Goal: Task Accomplishment & Management: Manage account settings

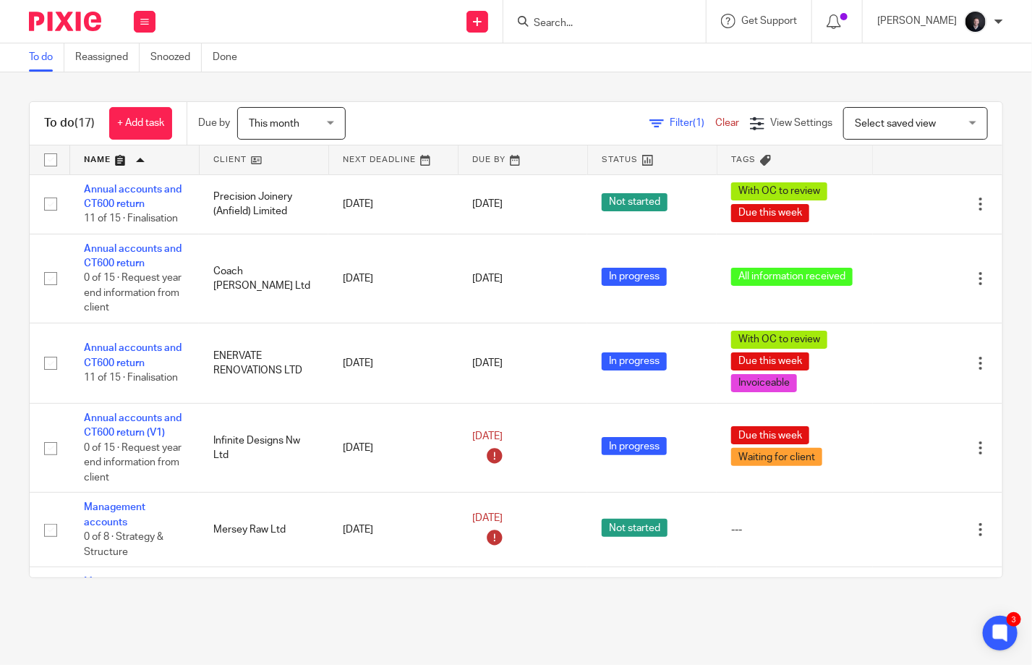
click at [600, 24] on input "Search" at bounding box center [597, 23] width 130 height 13
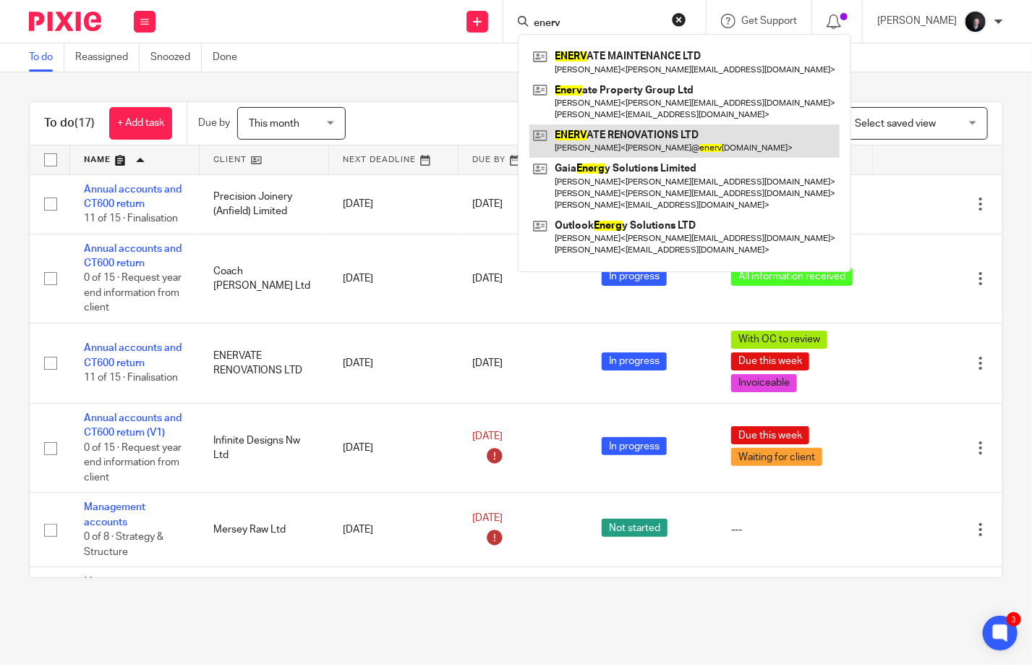
type input "enerv"
click at [652, 143] on link at bounding box center [684, 140] width 310 height 33
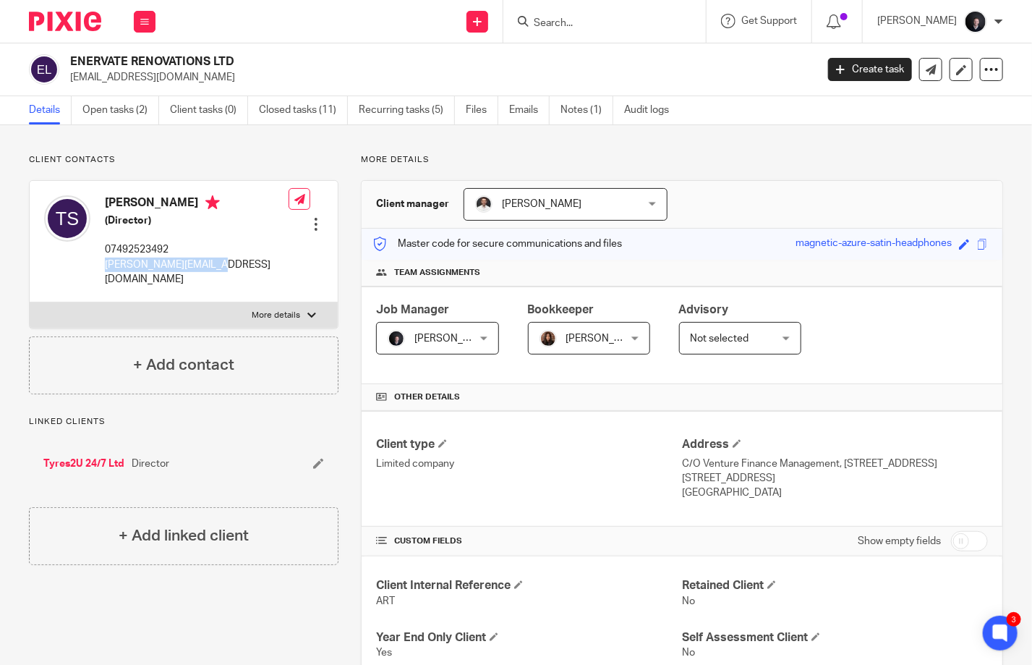
drag, startPoint x: 223, startPoint y: 266, endPoint x: 105, endPoint y: 265, distance: 118.6
click at [105, 265] on div "Thomas Smith (Director) 07492523492 thomas@enervatepg.com Edit contact Create c…" at bounding box center [184, 241] width 308 height 121
copy p "thomas@enervatepg.com"
click at [111, 110] on link "Open tasks (2)" at bounding box center [120, 110] width 77 height 28
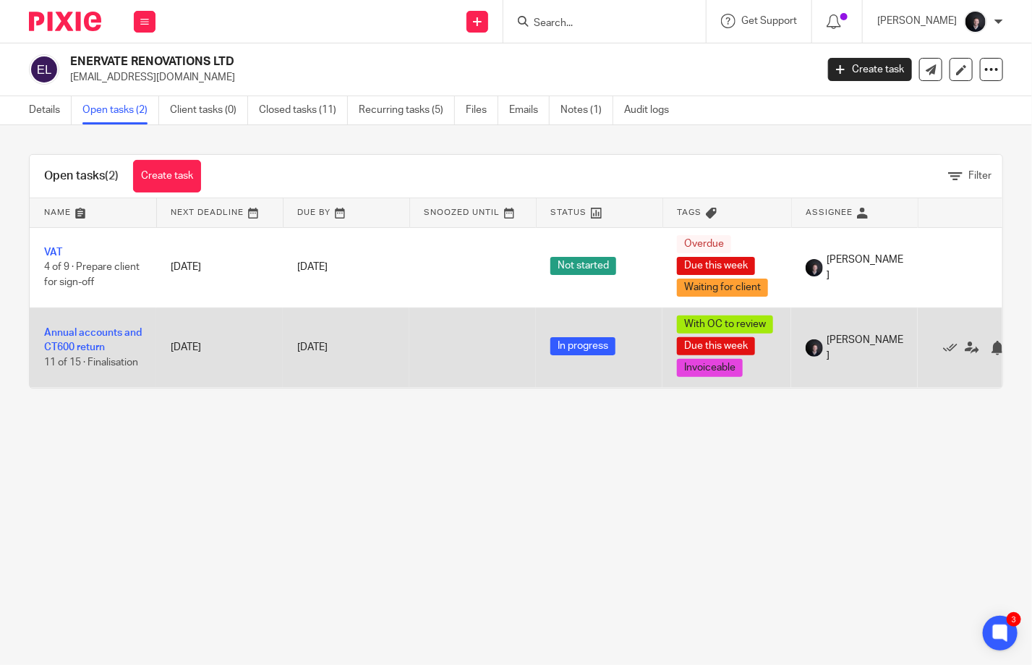
click at [75, 338] on td "Annual accounts and CT600 return 11 of 15 · Finalisation" at bounding box center [93, 347] width 127 height 80
click at [81, 333] on link "Annual accounts and CT600 return" at bounding box center [93, 340] width 98 height 25
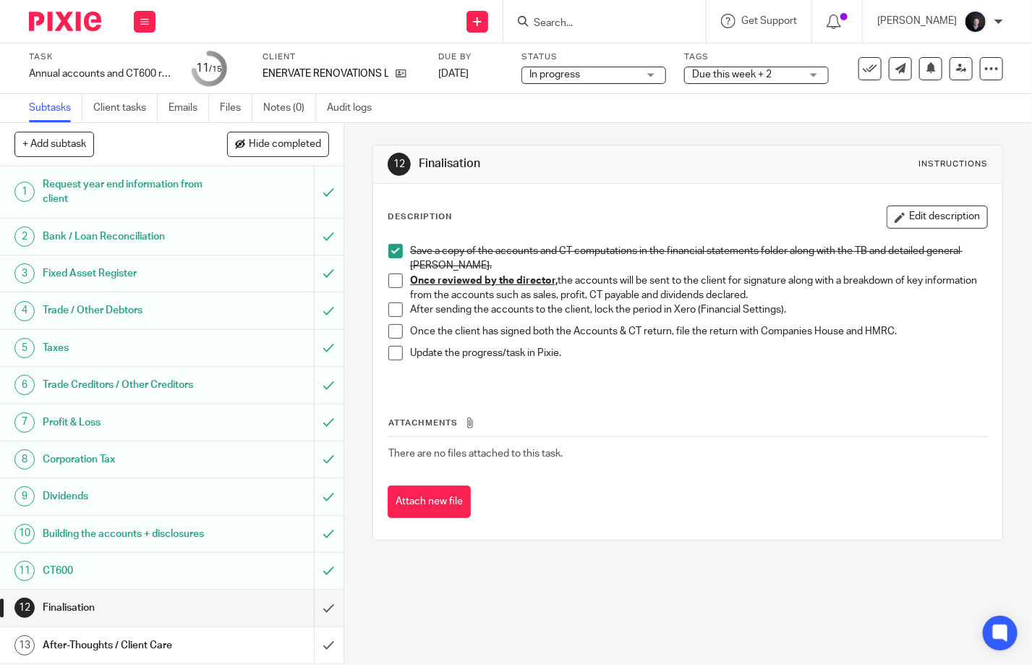
click at [738, 80] on span "Due this week + 2" at bounding box center [746, 74] width 108 height 15
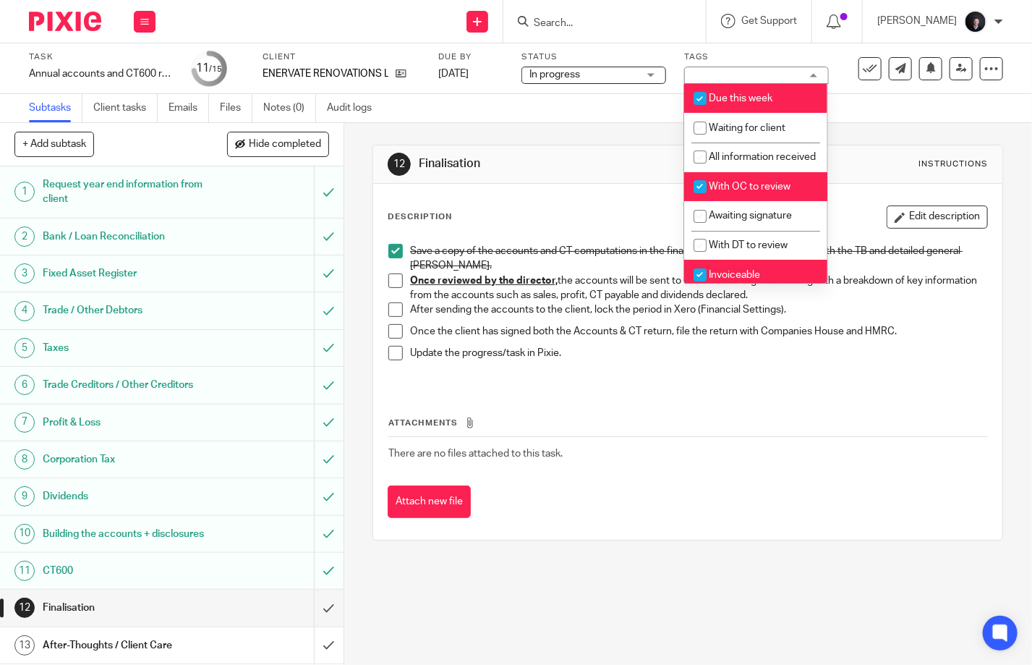
scroll to position [72, 0]
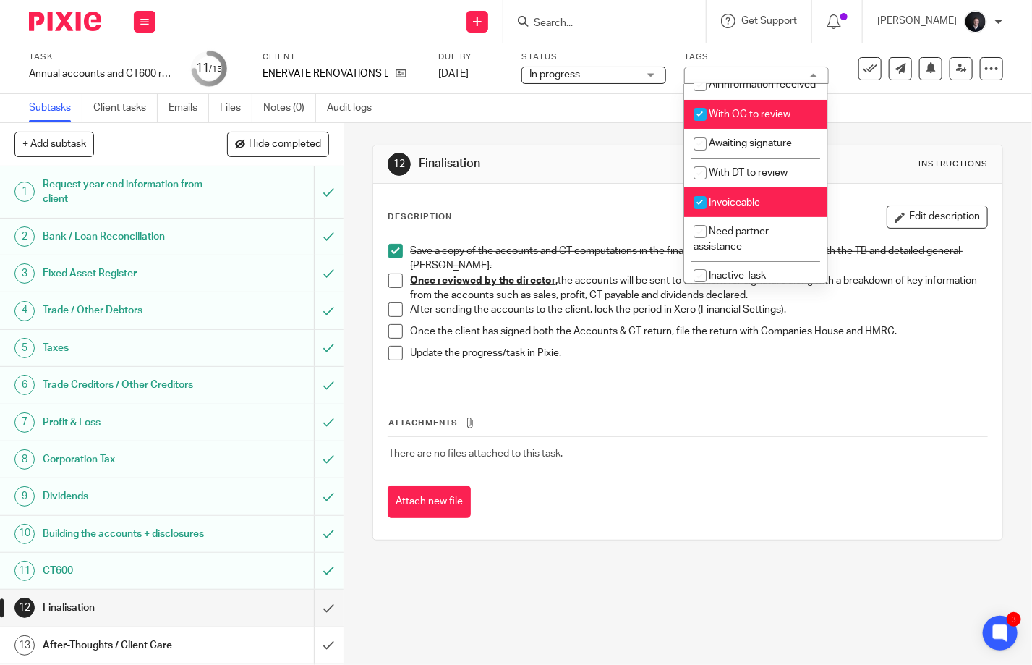
click at [738, 129] on li "With OC to review" at bounding box center [755, 115] width 143 height 30
checkbox input "false"
click at [738, 148] on span "Awaiting signature" at bounding box center [750, 143] width 83 height 10
checkbox input "true"
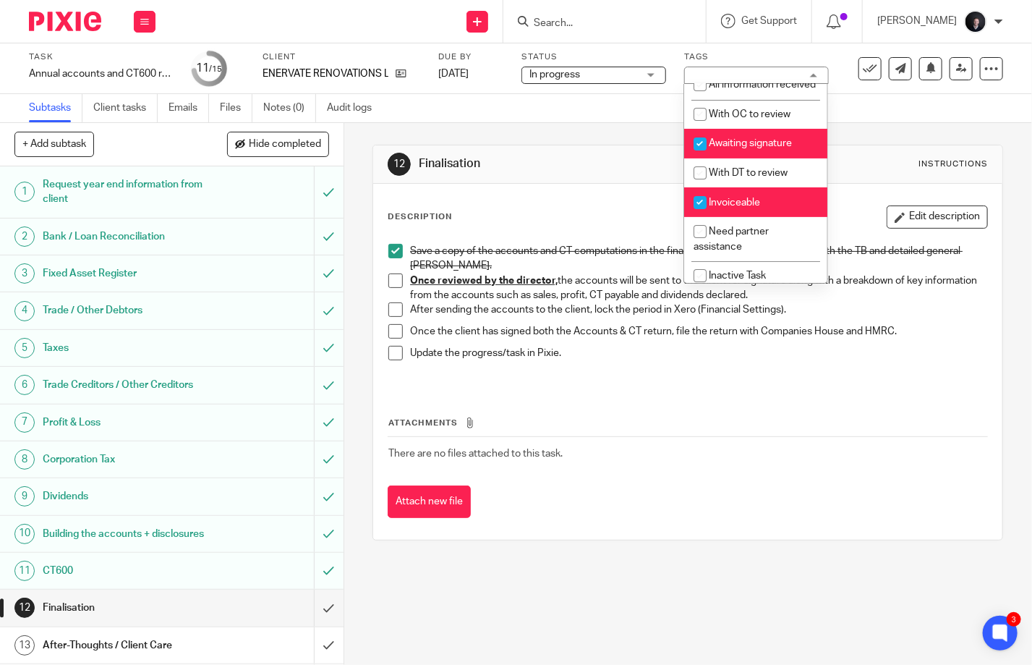
click at [895, 108] on div "Subtasks Client tasks Emails Files Notes (0) Audit logs" at bounding box center [516, 108] width 1032 height 29
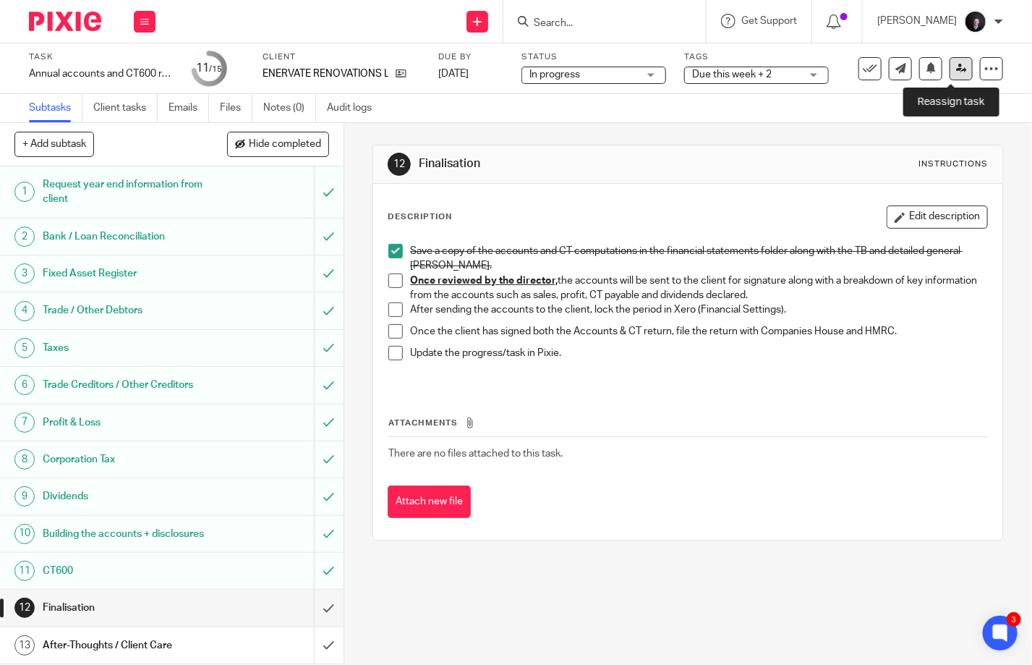
click at [956, 68] on icon at bounding box center [961, 68] width 11 height 11
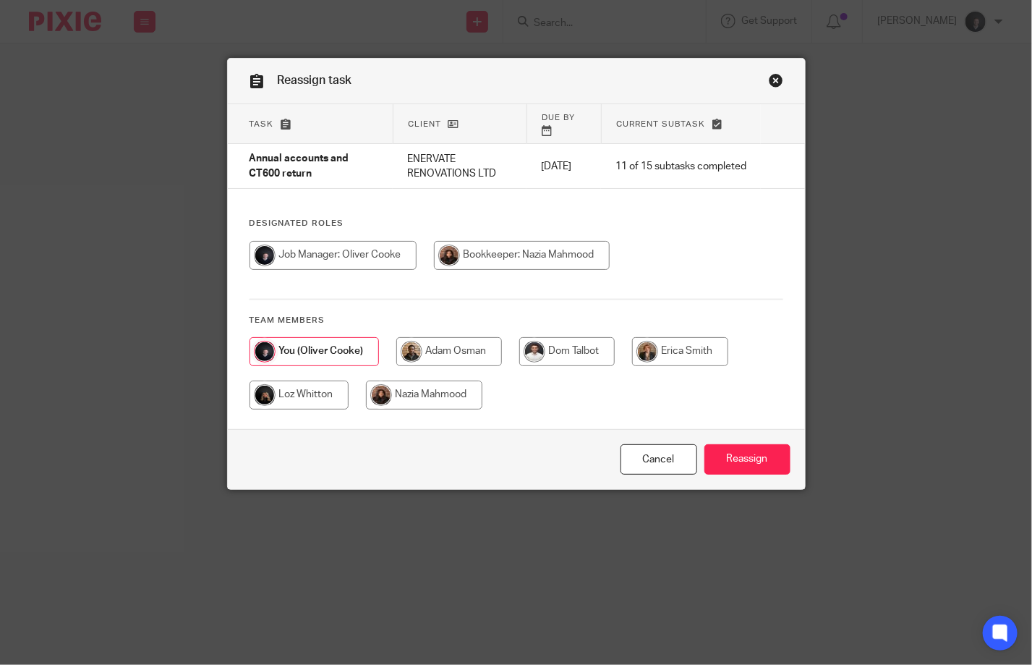
click at [421, 383] on input "radio" at bounding box center [424, 394] width 116 height 29
radio input "true"
click at [735, 465] on input "Reassign" at bounding box center [747, 459] width 86 height 31
